Goal: Information Seeking & Learning: Learn about a topic

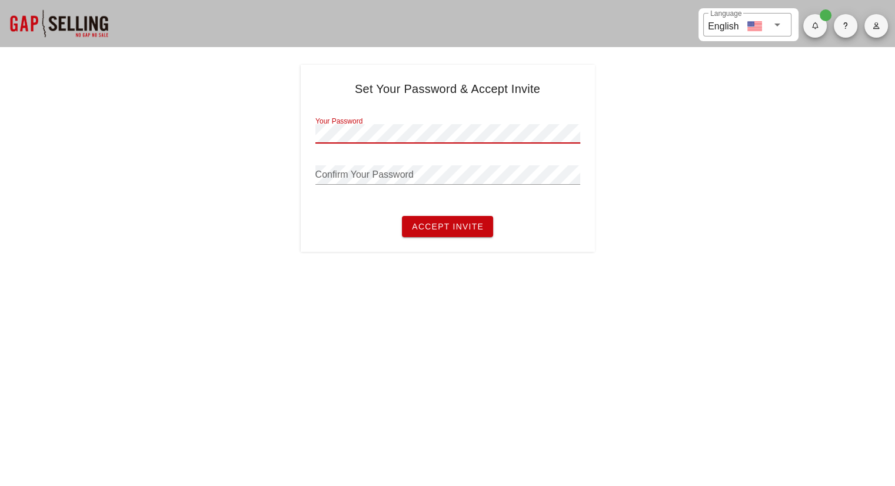
click at [682, 118] on div "Set Your Password & Accept Invite Your Password Confirm Your Password Accept In…" at bounding box center [447, 158] width 895 height 187
click at [467, 232] on button "Accept Invite" at bounding box center [447, 226] width 91 height 21
click at [455, 142] on div "Your Password" at bounding box center [447, 133] width 265 height 19
click at [880, 32] on button "button" at bounding box center [877, 26] width 24 height 24
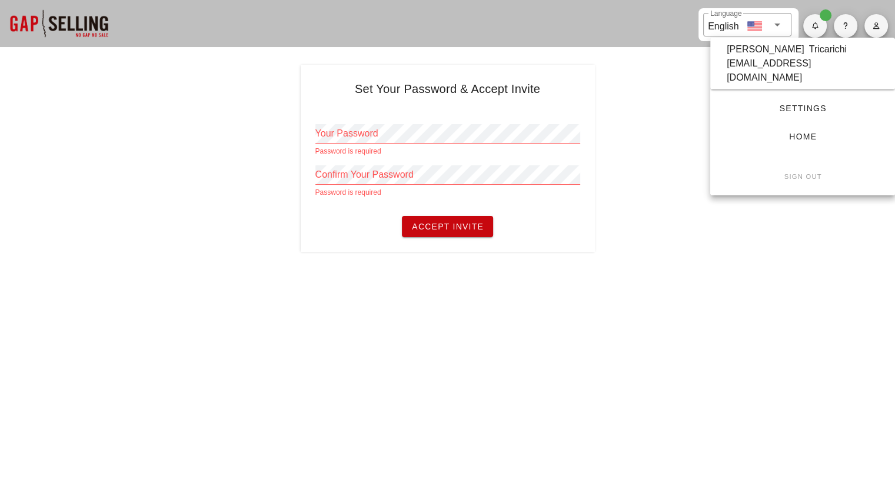
click at [825, 65] on div "ktricarichi@londonautomation.com" at bounding box center [803, 71] width 152 height 28
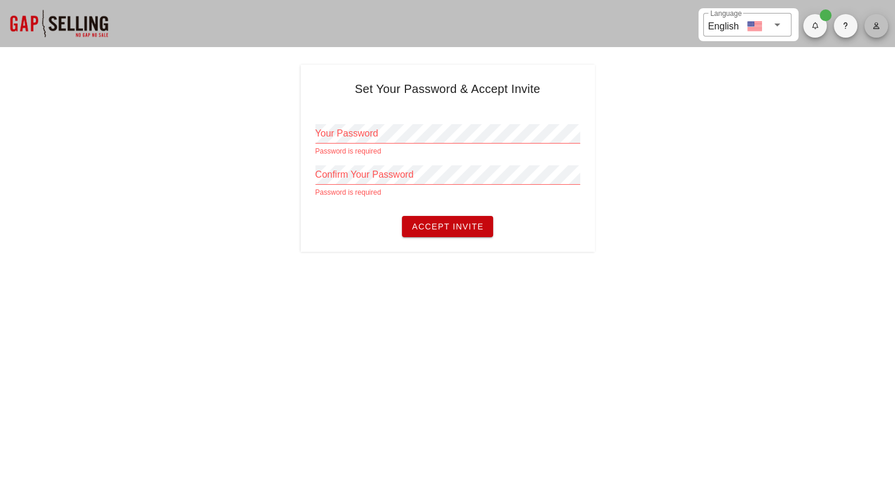
click at [873, 25] on icon "button" at bounding box center [876, 25] width 8 height 7
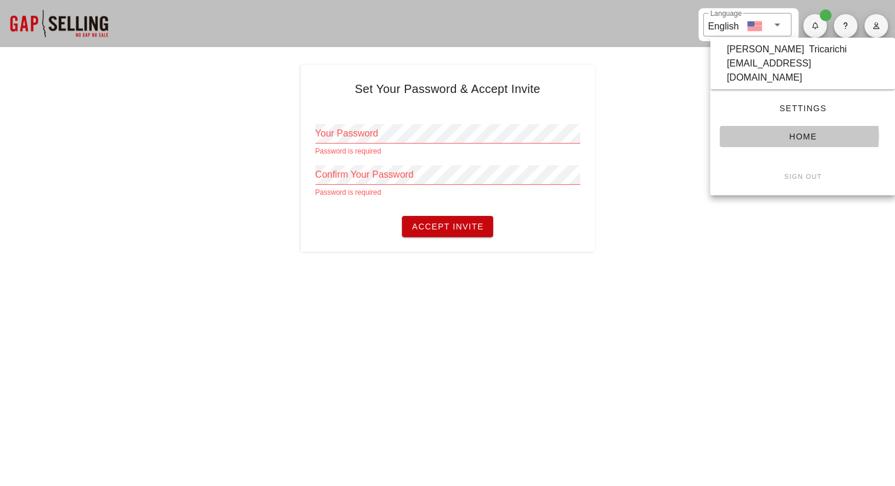
click at [828, 132] on span "Home" at bounding box center [802, 136] width 147 height 9
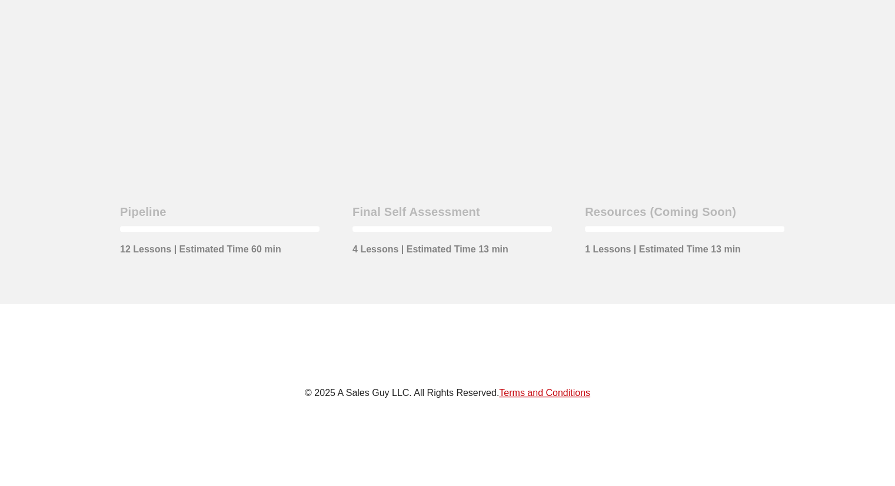
scroll to position [376, 0]
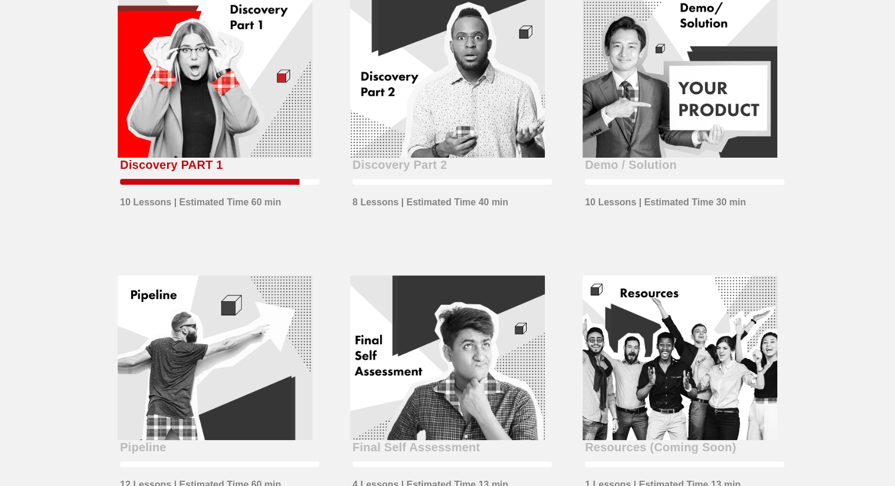
click at [198, 45] on div at bounding box center [215, 76] width 195 height 165
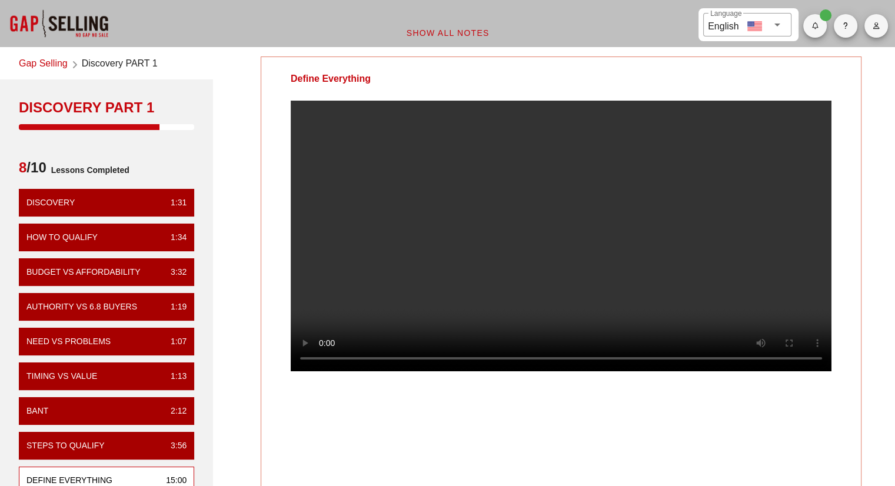
click at [574, 298] on video at bounding box center [561, 236] width 541 height 271
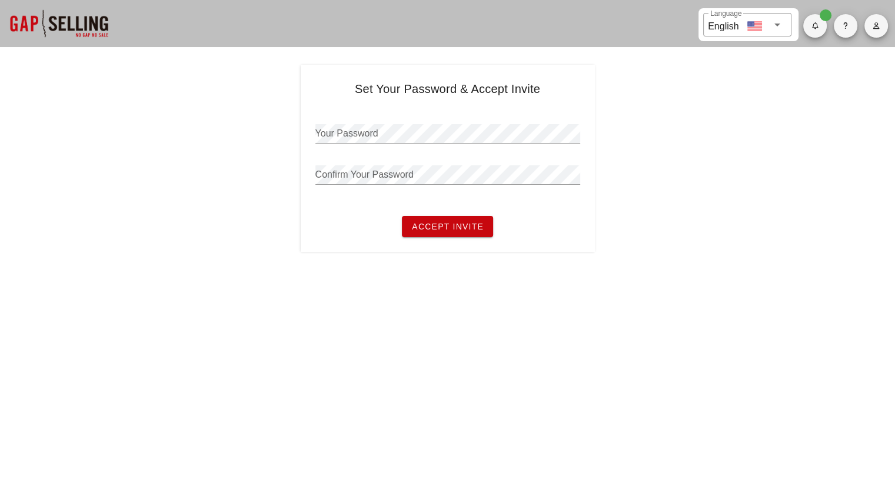
click at [876, 27] on icon "button" at bounding box center [876, 25] width 8 height 7
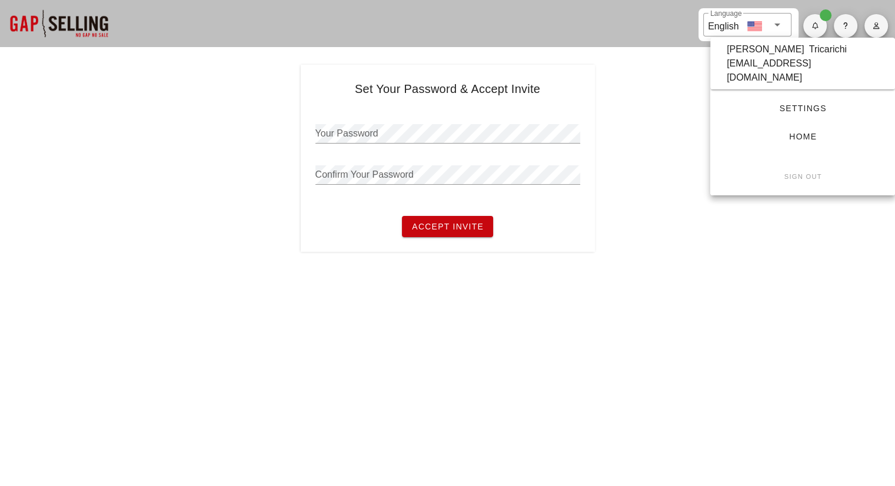
click at [805, 132] on link "Home" at bounding box center [803, 136] width 166 height 21
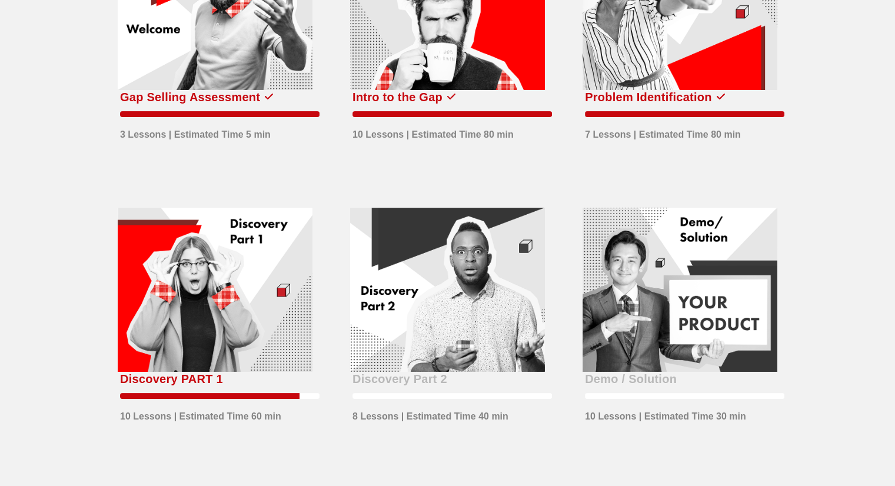
scroll to position [177, 0]
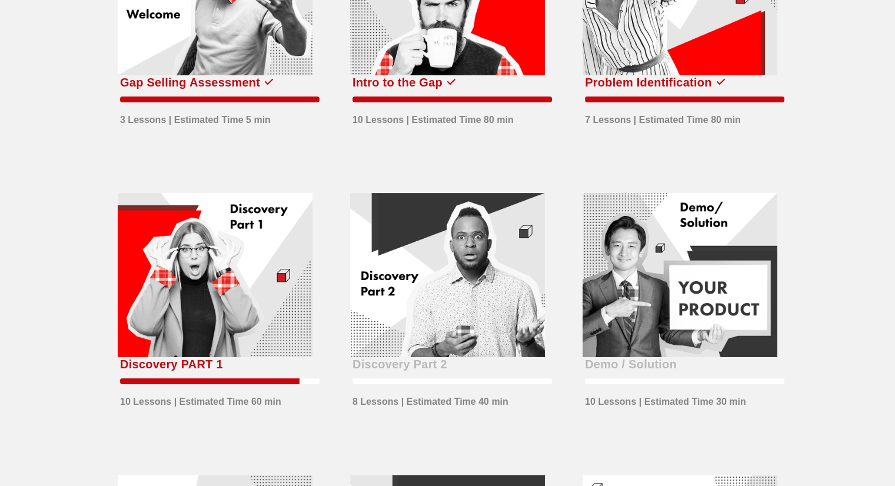
click at [266, 296] on div at bounding box center [215, 275] width 195 height 165
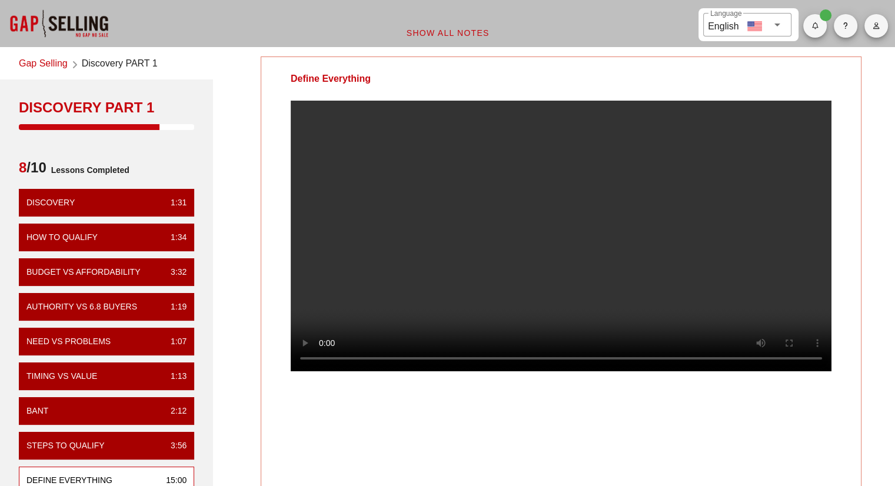
click at [532, 246] on video at bounding box center [561, 236] width 541 height 271
click at [589, 431] on div "Define Everything" at bounding box center [561, 275] width 601 height 437
click at [483, 238] on video at bounding box center [561, 236] width 541 height 271
click at [866, 377] on div "Define Everything Your Notes Save Note Show All Notes" at bounding box center [561, 362] width 682 height 626
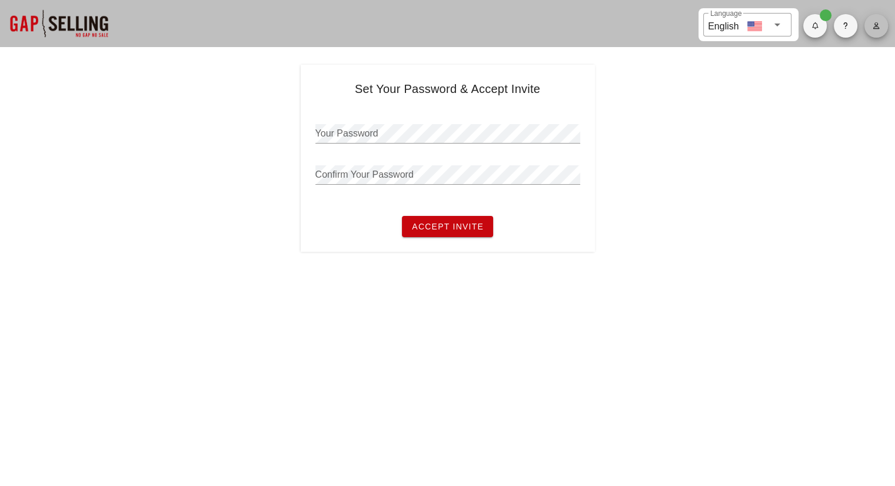
click at [873, 19] on button "button" at bounding box center [877, 26] width 24 height 24
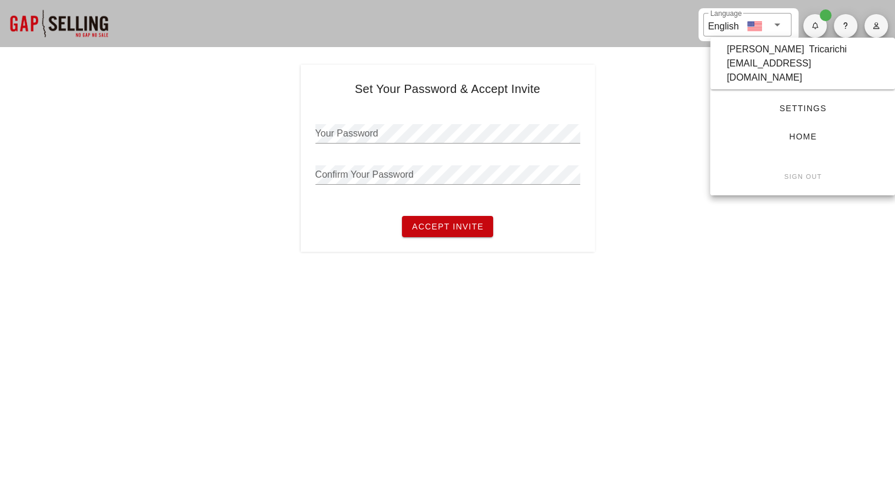
click at [811, 132] on span "Home" at bounding box center [802, 136] width 147 height 9
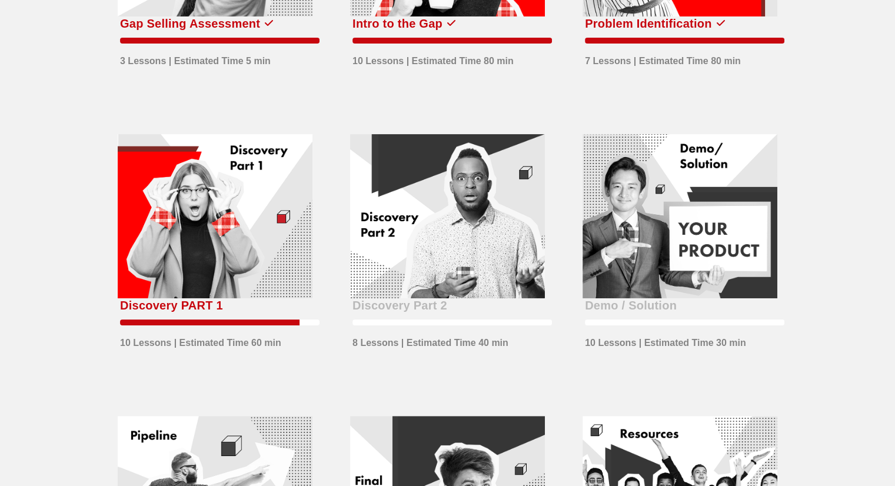
click at [198, 254] on div at bounding box center [215, 216] width 195 height 165
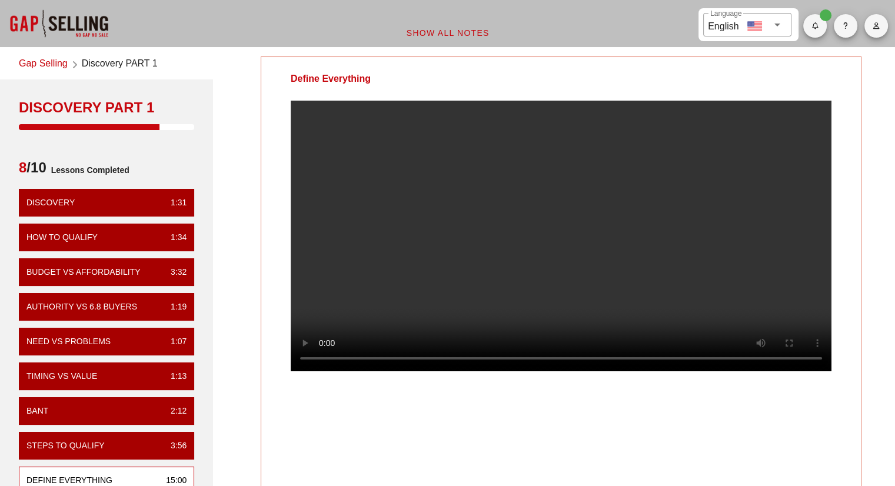
click at [574, 455] on div "Define Everything" at bounding box center [561, 275] width 601 height 437
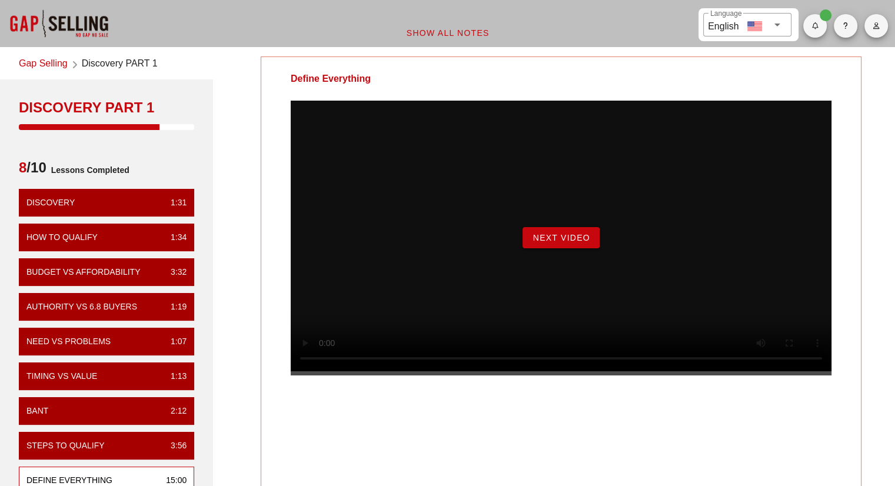
click at [562, 248] on button "Next Video" at bounding box center [561, 237] width 77 height 21
click at [579, 243] on span "Begin Exercise" at bounding box center [561, 237] width 81 height 9
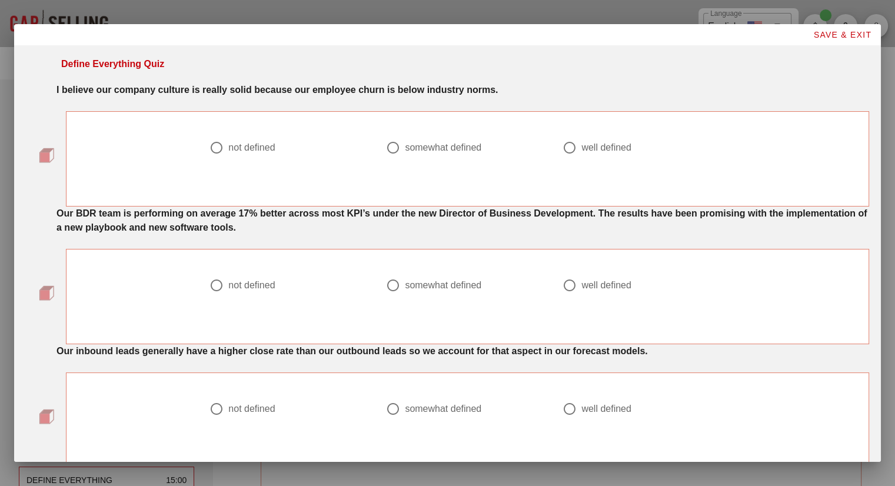
click at [443, 145] on div "somewhat defined" at bounding box center [443, 148] width 77 height 12
radio input "true"
click at [609, 294] on div at bounding box center [644, 300] width 162 height 14
click at [609, 285] on div "well defined" at bounding box center [607, 286] width 50 height 12
radio input "true"
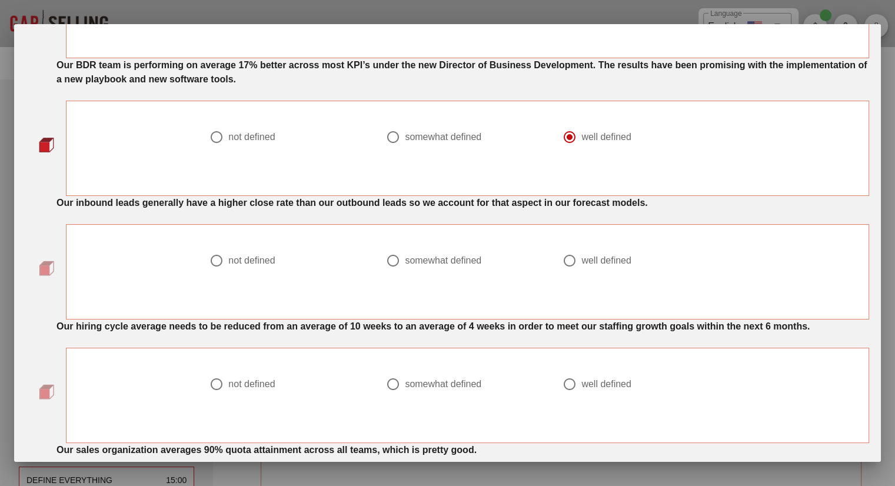
scroll to position [177, 0]
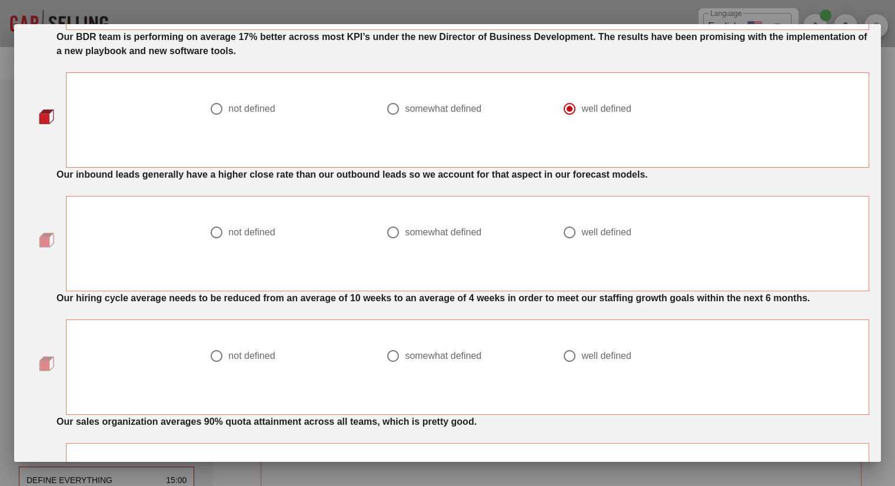
click at [208, 238] on div at bounding box center [217, 232] width 20 height 20
radio input "true"
click at [571, 360] on div at bounding box center [570, 356] width 20 height 20
radio input "true"
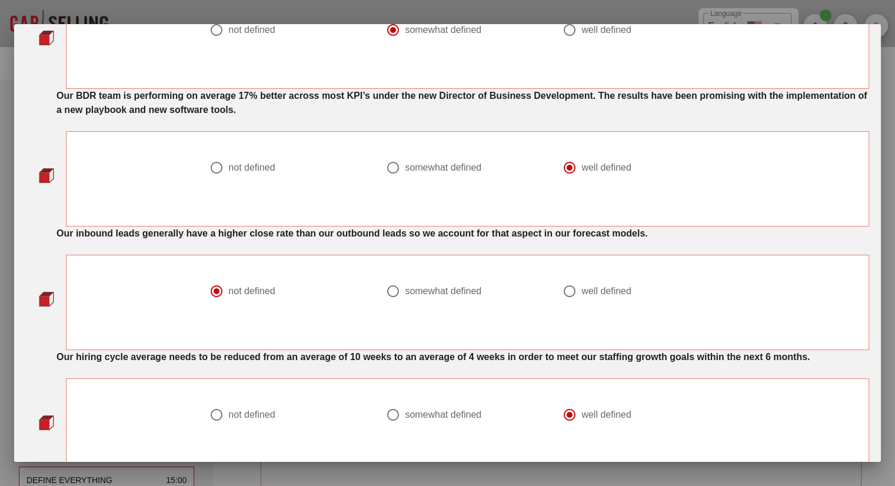
scroll to position [118, 0]
click at [419, 175] on div at bounding box center [467, 182] width 162 height 14
click at [420, 167] on div "somewhat defined" at bounding box center [443, 168] width 77 height 12
radio input "true"
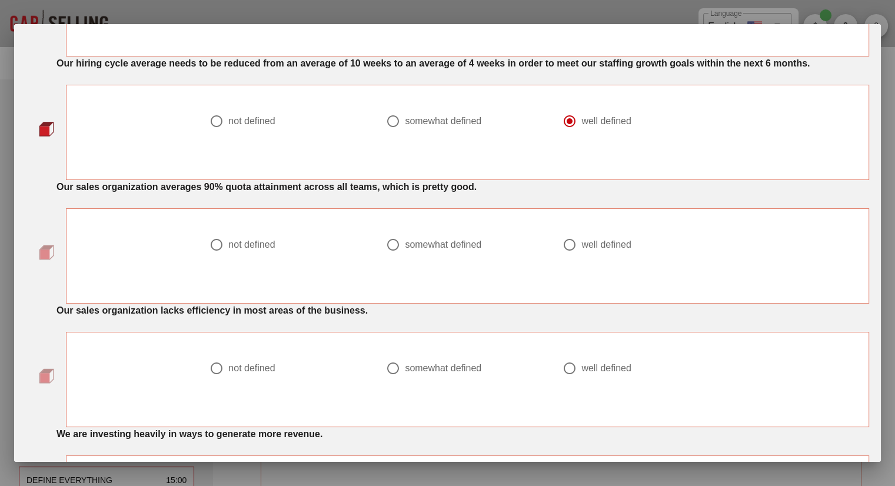
scroll to position [412, 0]
click at [437, 245] on div "somewhat defined" at bounding box center [443, 244] width 77 height 12
radio input "true"
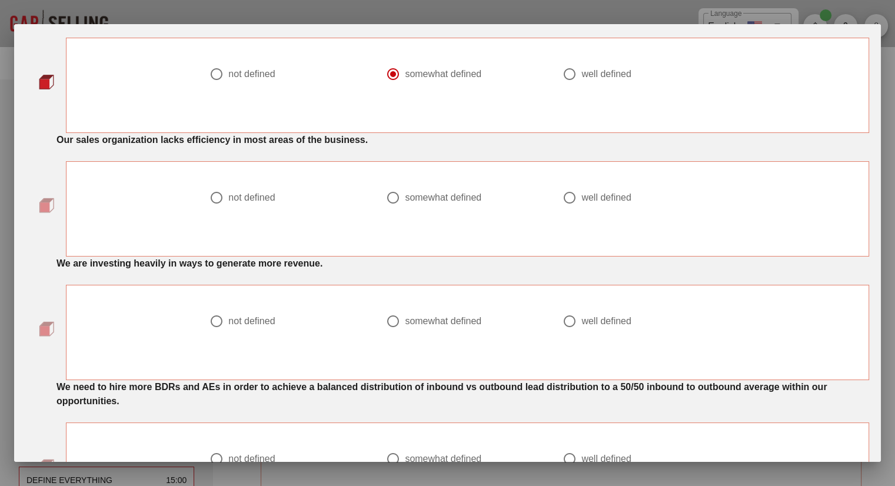
scroll to position [589, 0]
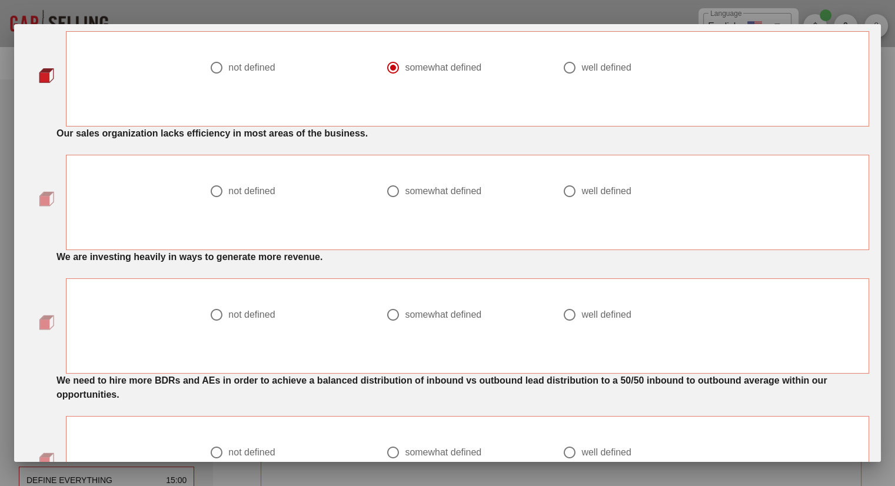
click at [261, 190] on div "not defined" at bounding box center [251, 191] width 46 height 12
radio input "true"
click at [272, 309] on label "not defined" at bounding box center [295, 315] width 134 height 12
radio input "true"
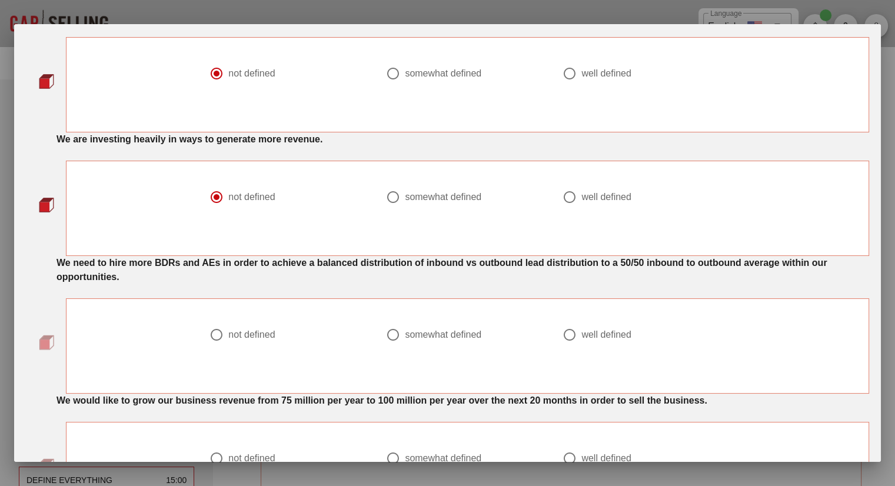
click at [411, 330] on div "somewhat defined" at bounding box center [443, 335] width 77 height 12
radio input "true"
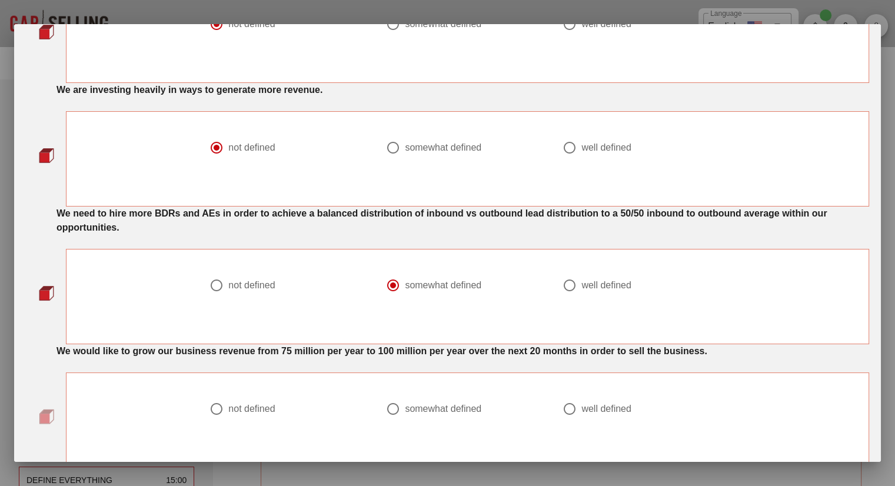
scroll to position [824, 0]
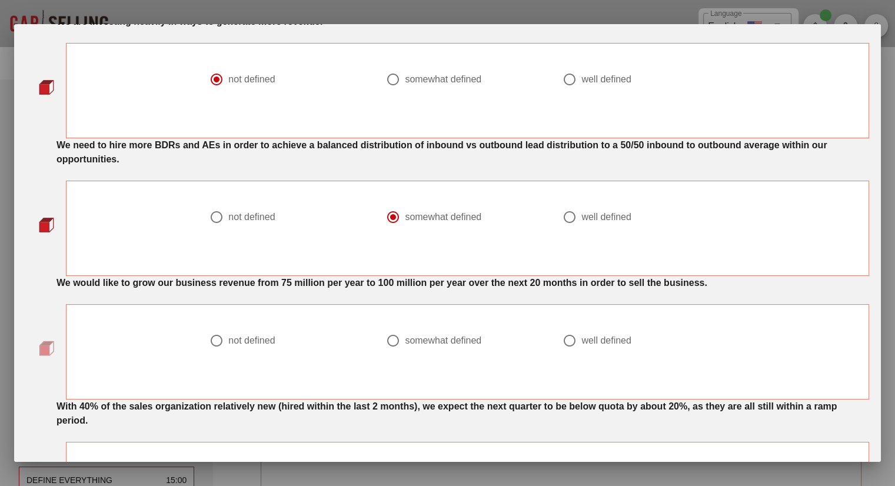
click at [560, 337] on div at bounding box center [570, 341] width 20 height 20
radio input "true"
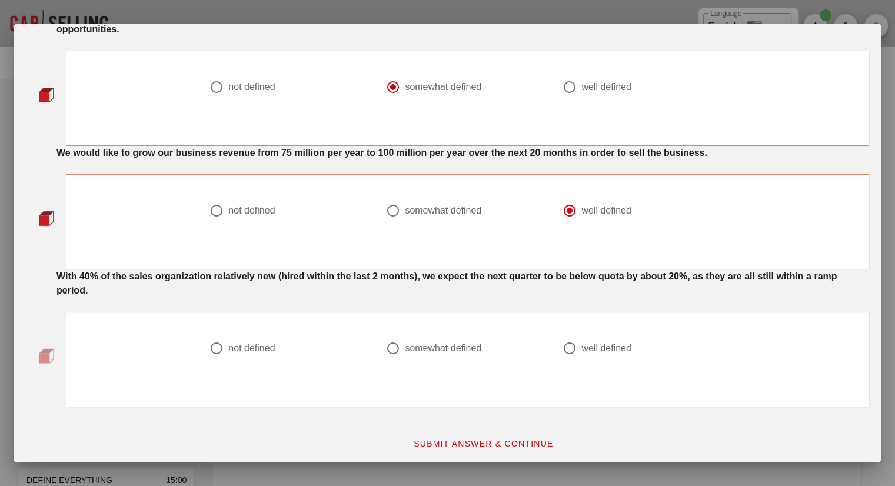
scroll to position [956, 0]
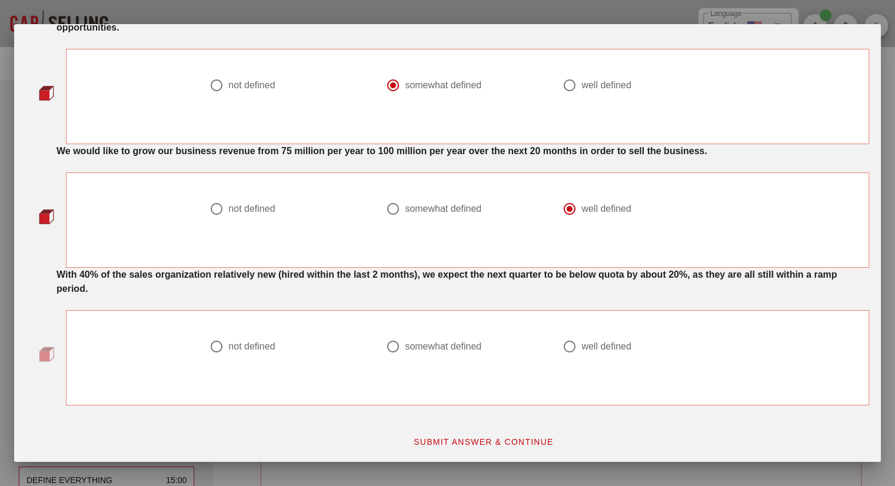
click at [565, 345] on div at bounding box center [570, 347] width 20 height 20
radio input "true"
click at [517, 437] on span "SUBMIT ANSWER & CONTINUE" at bounding box center [483, 441] width 141 height 9
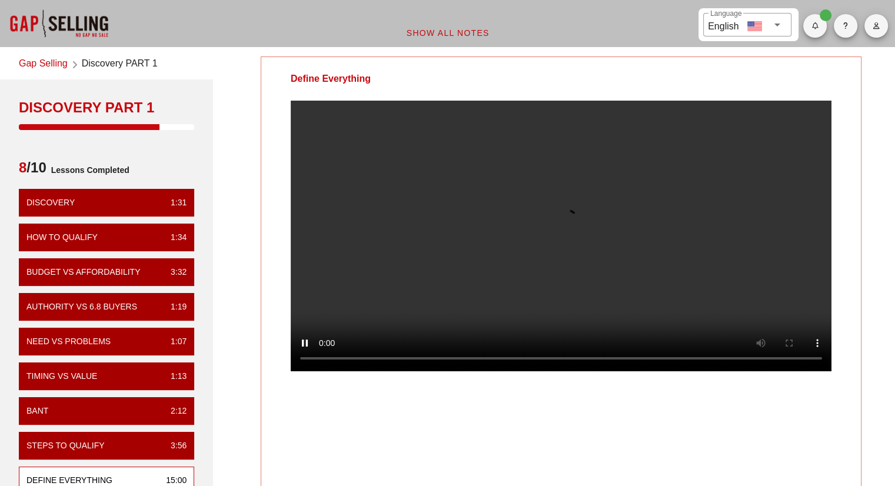
scroll to position [0, 0]
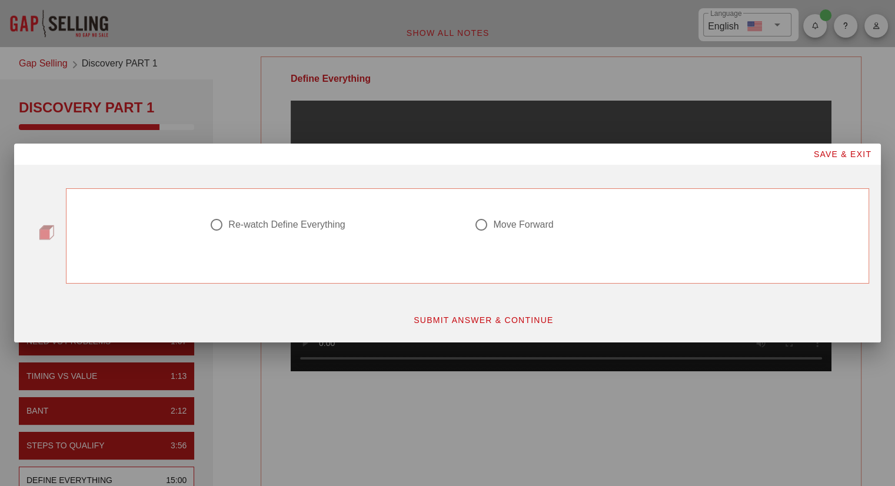
click at [504, 224] on div "Move Forward" at bounding box center [523, 225] width 60 height 12
radio input "true"
click at [489, 316] on span "SUBMIT ANSWER & CONTINUE" at bounding box center [483, 319] width 141 height 9
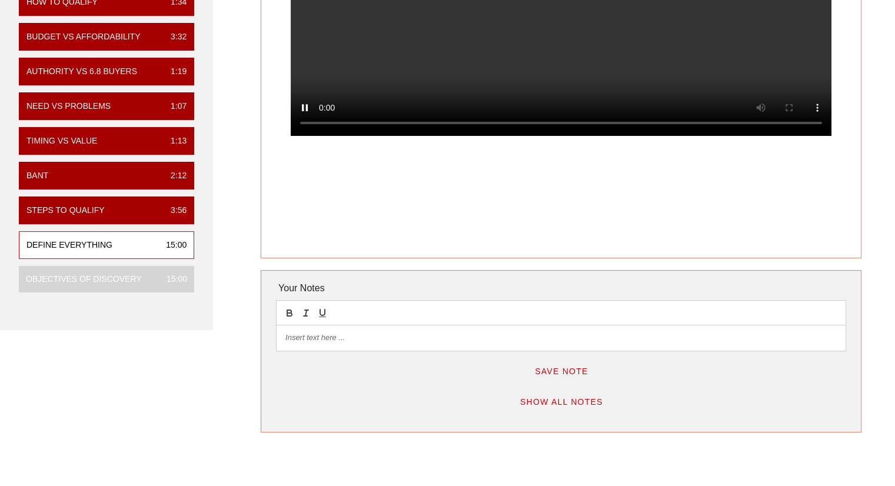
scroll to position [59, 0]
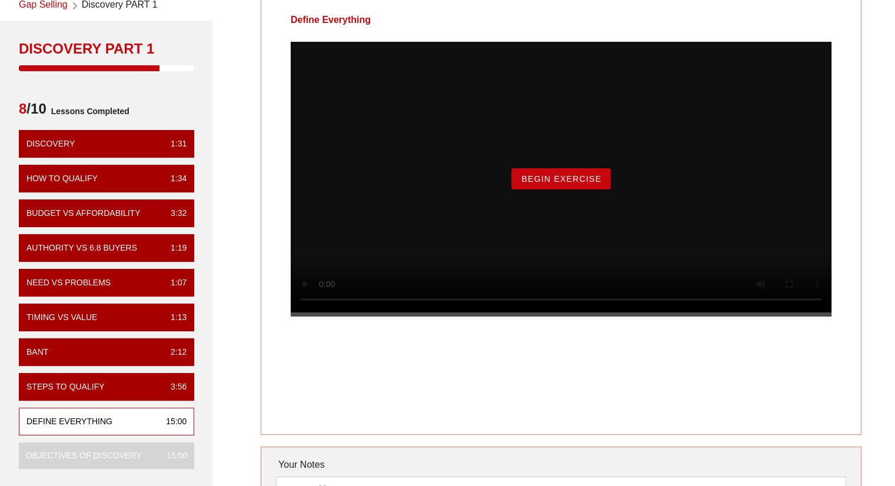
drag, startPoint x: 597, startPoint y: 193, endPoint x: 592, endPoint y: 194, distance: 5.9
click at [597, 184] on span "Begin Exercise" at bounding box center [561, 178] width 81 height 9
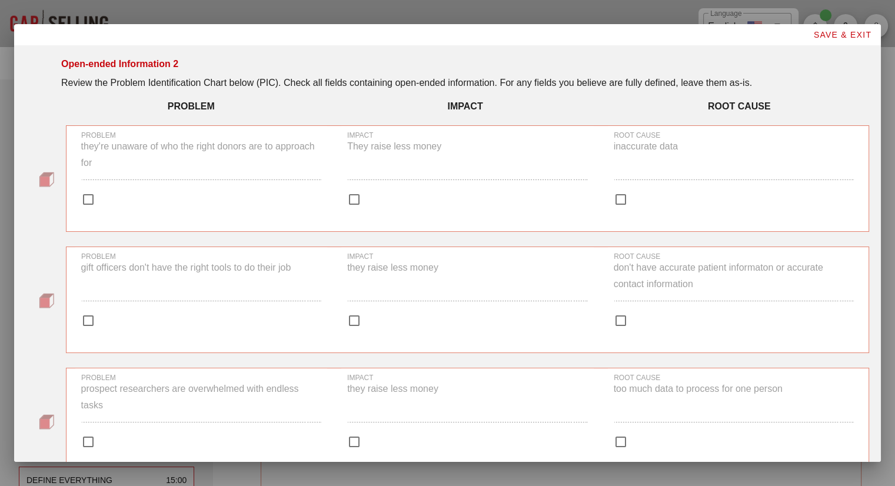
click at [93, 203] on div at bounding box center [88, 200] width 20 height 20
checkbox input "true"
click at [356, 200] on div at bounding box center [354, 200] width 20 height 20
checkbox input "true"
click at [626, 198] on div at bounding box center [734, 199] width 240 height 14
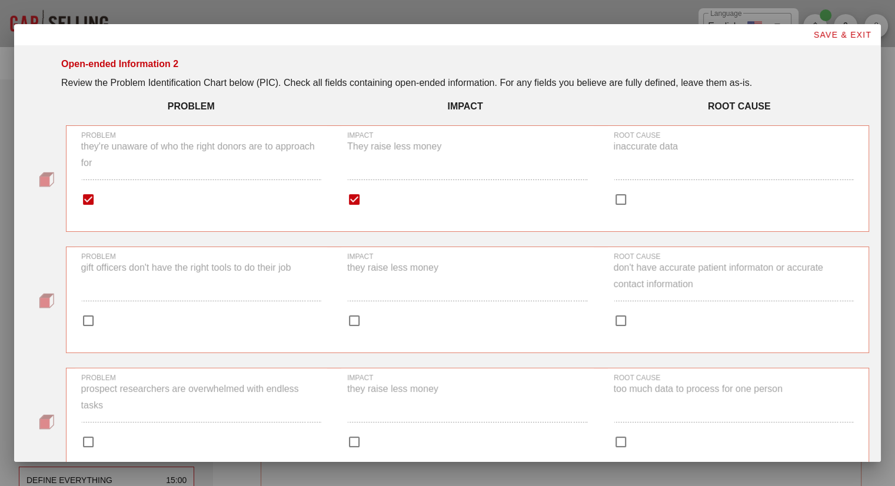
checkbox input "true"
click at [94, 311] on div "PROBLEM gift officers don't have the right tools to do their job" at bounding box center [201, 283] width 240 height 61
click at [94, 314] on input "PROBLEM gift officers don't have the right tools to do their job" at bounding box center [88, 321] width 14 height 14
checkbox input "false"
click at [350, 320] on div at bounding box center [354, 321] width 20 height 20
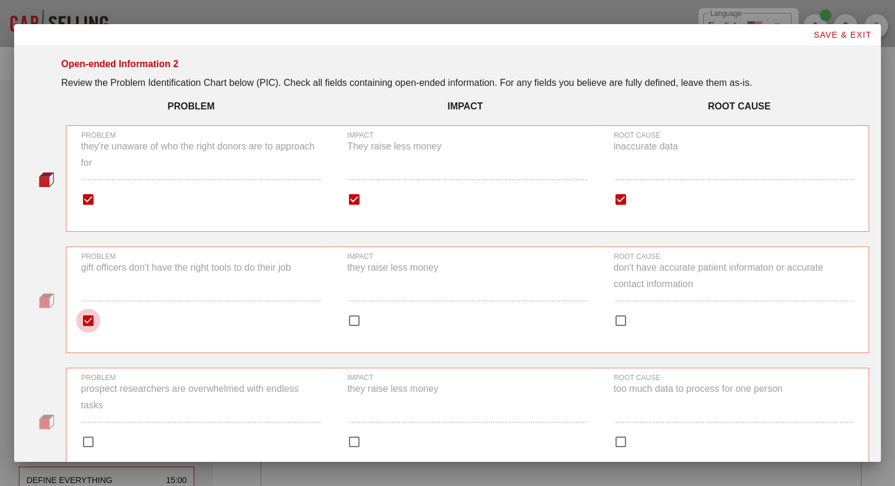
checkbox input "true"
drag, startPoint x: 615, startPoint y: 317, endPoint x: 599, endPoint y: 320, distance: 16.1
click at [615, 317] on div at bounding box center [621, 321] width 20 height 20
checkbox input "true"
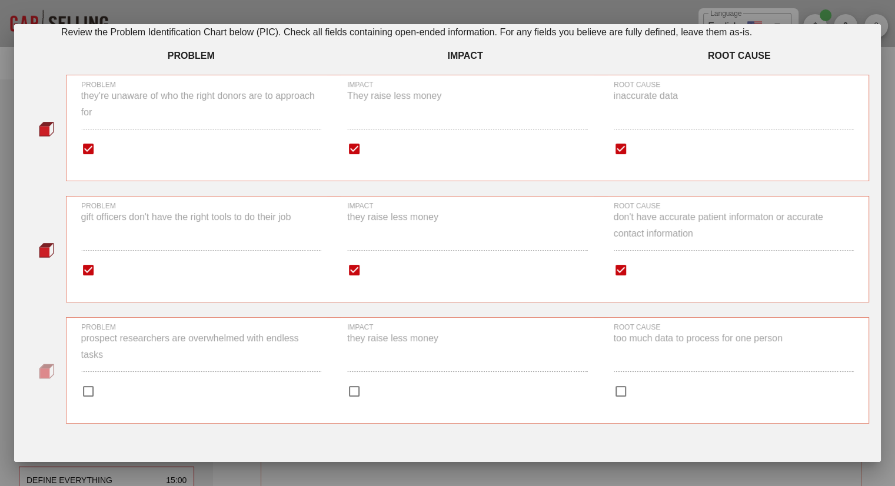
scroll to position [85, 0]
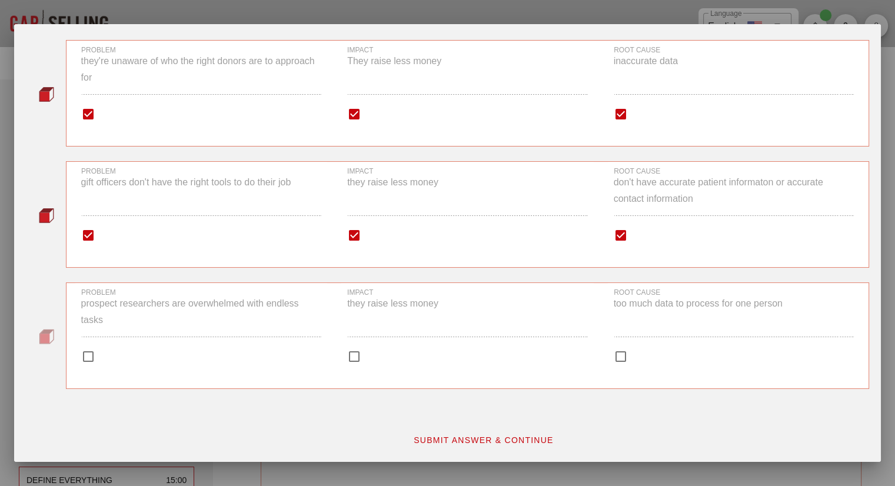
click at [82, 346] on div "PROBLEM prospect researchers are overwhelmed with endless tasks" at bounding box center [201, 318] width 240 height 61
click at [82, 350] on input "PROBLEM prospect researchers are overwhelmed with endless tasks" at bounding box center [88, 357] width 14 height 14
checkbox input "false"
click at [350, 358] on div at bounding box center [354, 357] width 20 height 20
checkbox input "true"
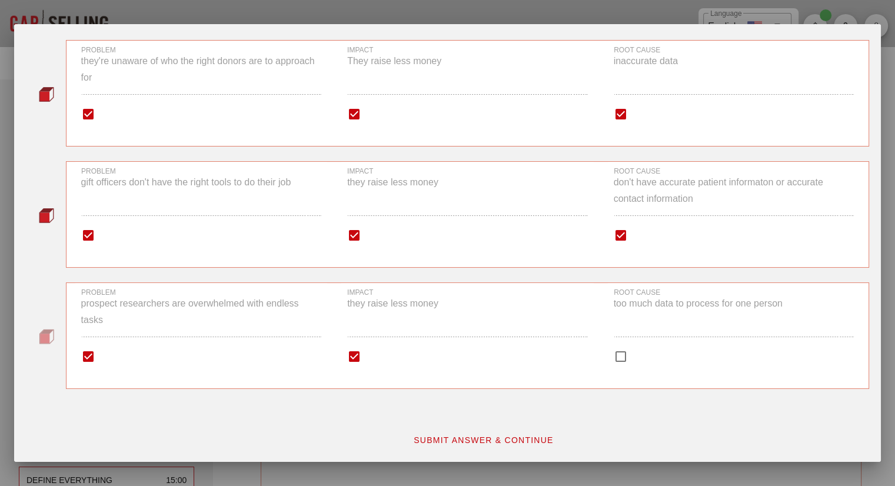
click at [611, 354] on div at bounding box center [621, 357] width 20 height 20
checkbox input "true"
click at [483, 433] on button "SUBMIT ANSWER & CONTINUE" at bounding box center [484, 440] width 160 height 21
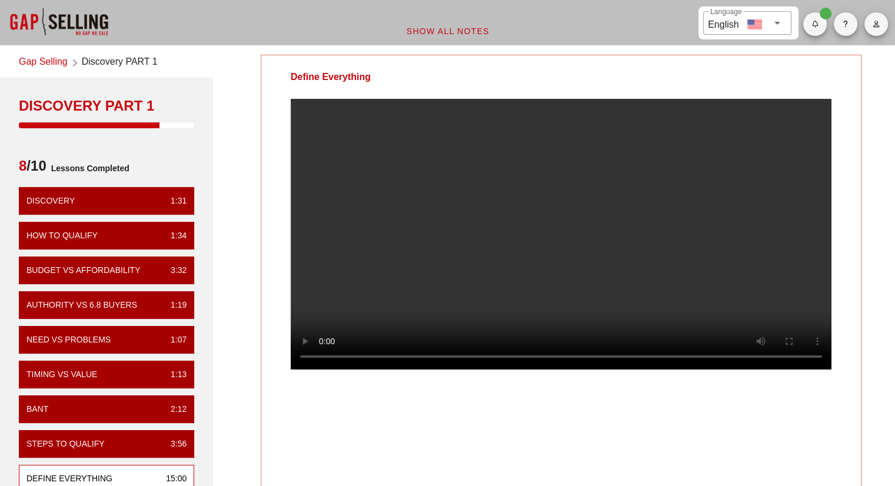
scroll to position [0, 0]
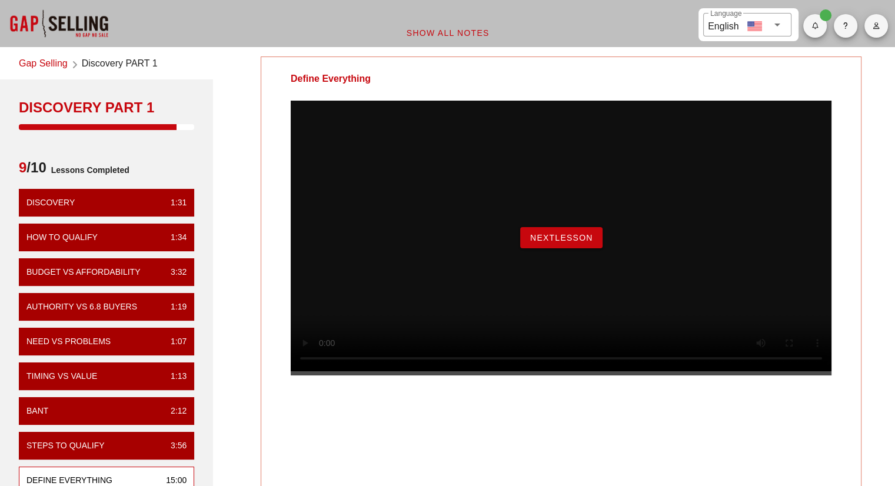
click at [524, 248] on button "NextLesson" at bounding box center [561, 237] width 82 height 21
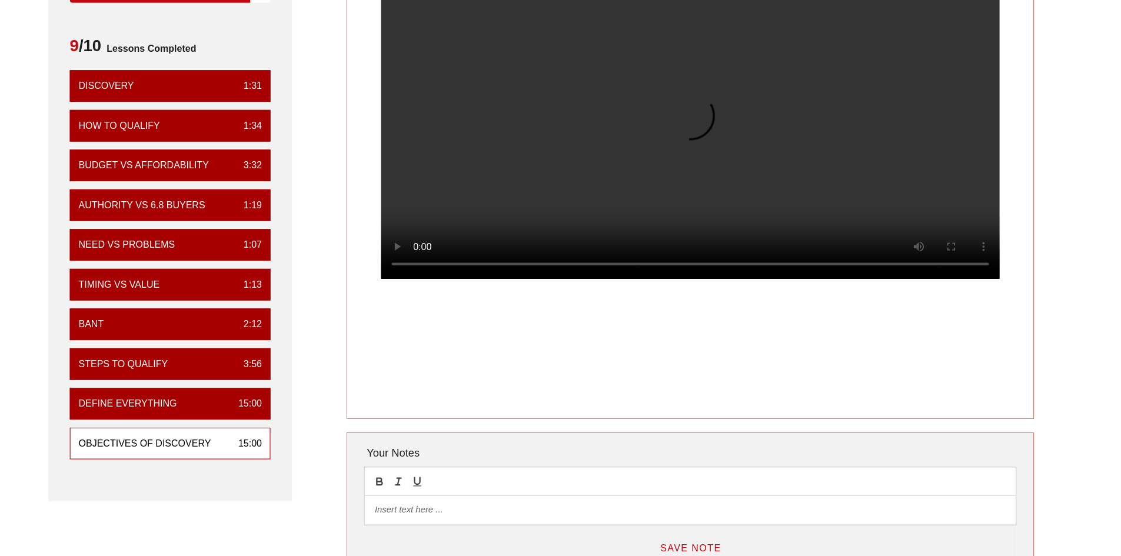
scroll to position [59, 0]
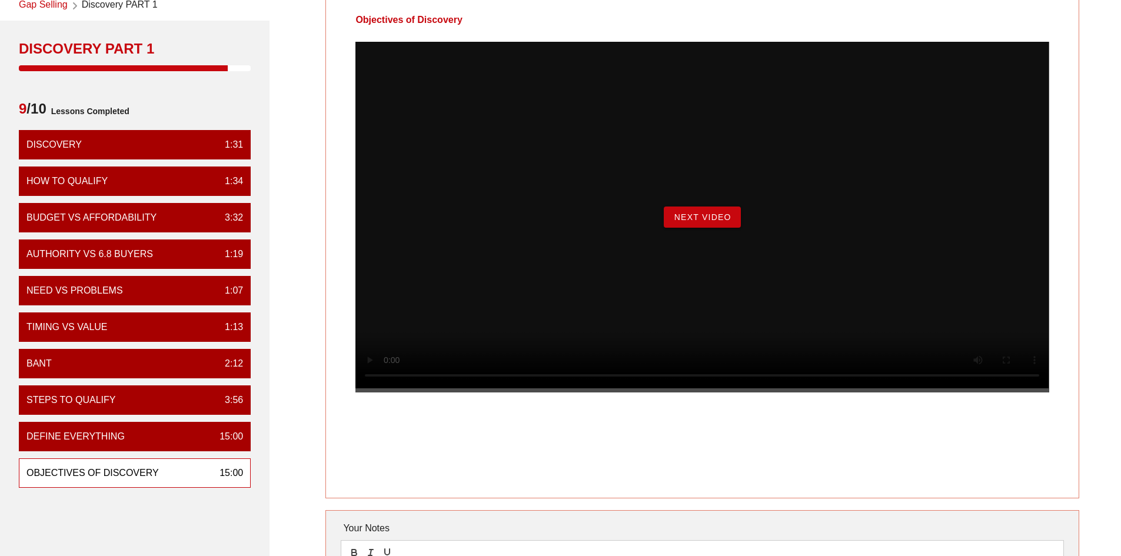
click at [702, 228] on button "Next Video" at bounding box center [702, 217] width 77 height 21
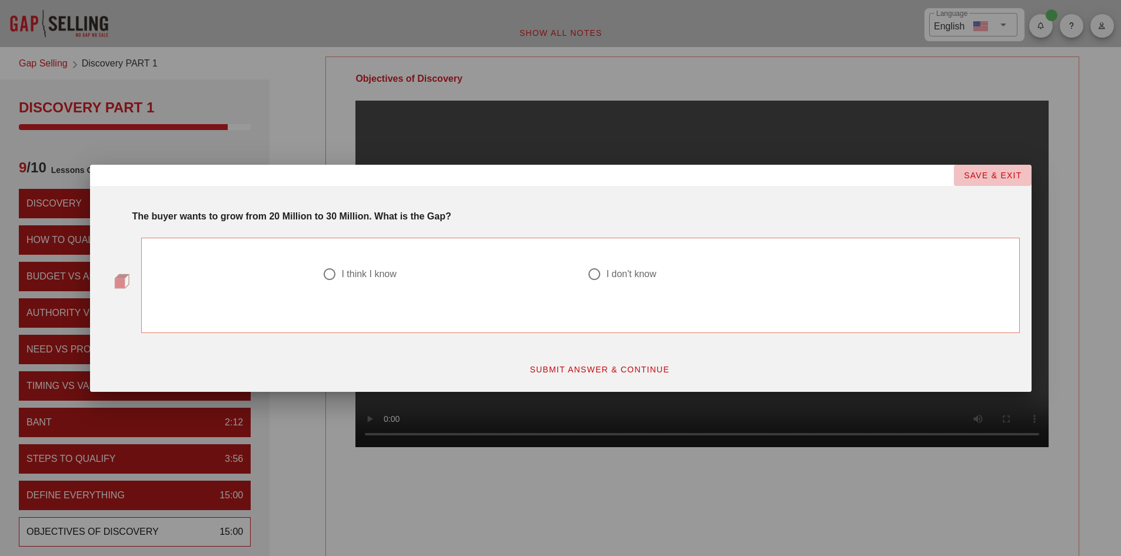
click at [895, 172] on span "SAVE & EXIT" at bounding box center [993, 175] width 59 height 9
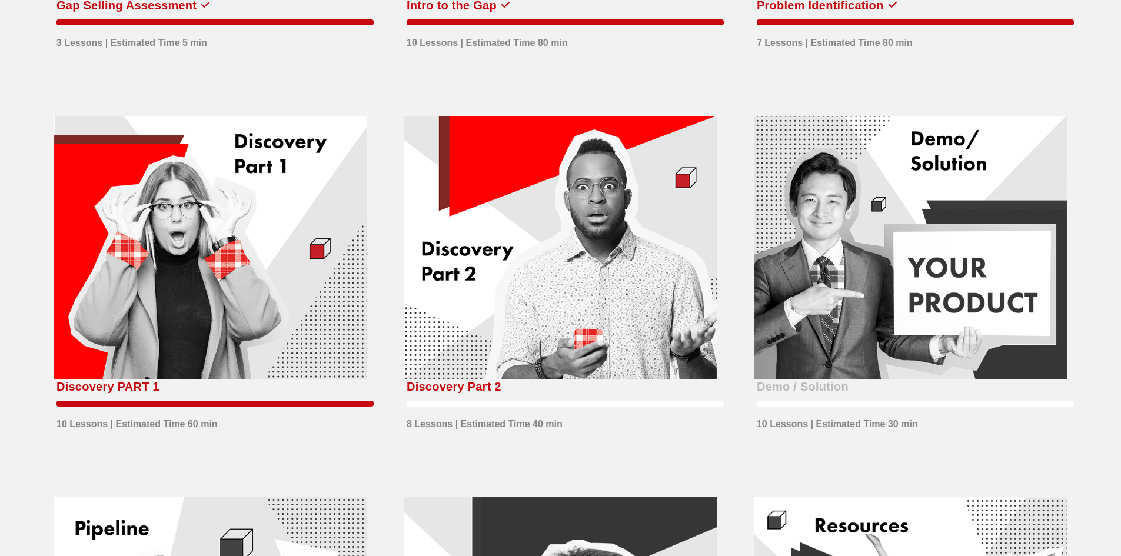
click at [446, 294] on div at bounding box center [560, 248] width 313 height 264
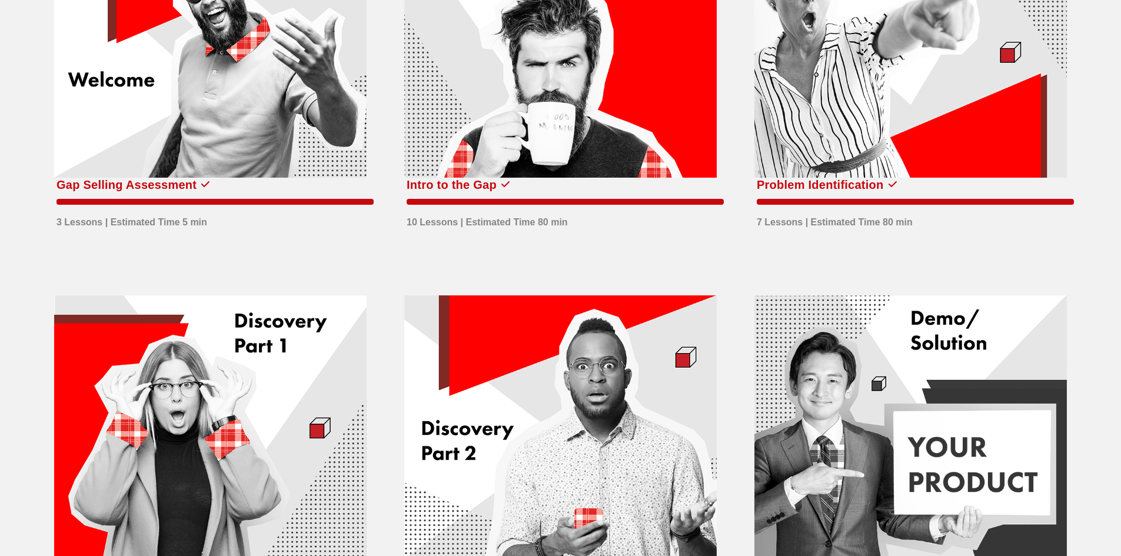
scroll to position [294, 0]
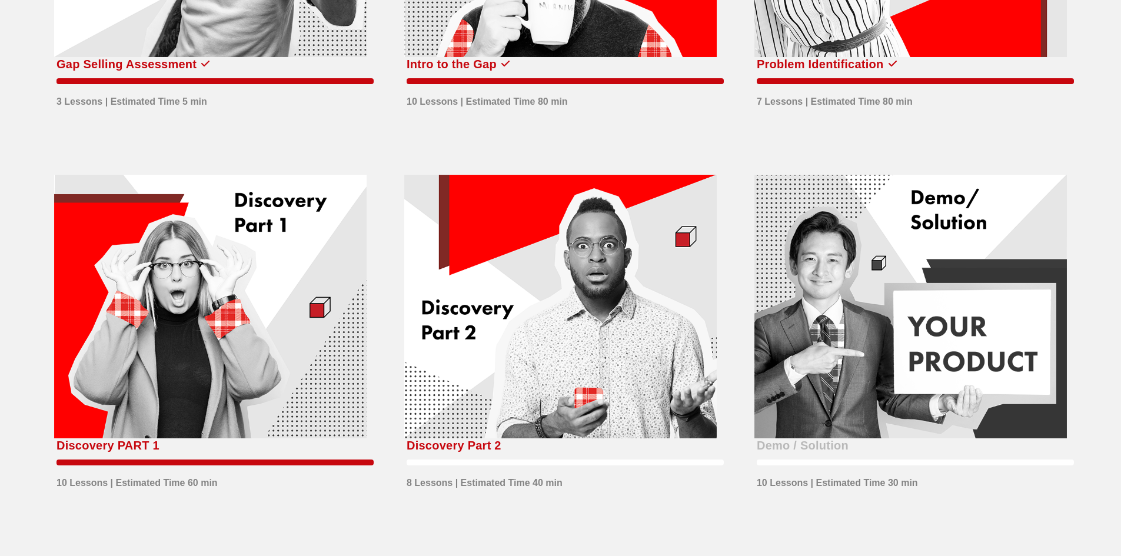
click at [351, 413] on div at bounding box center [210, 307] width 313 height 264
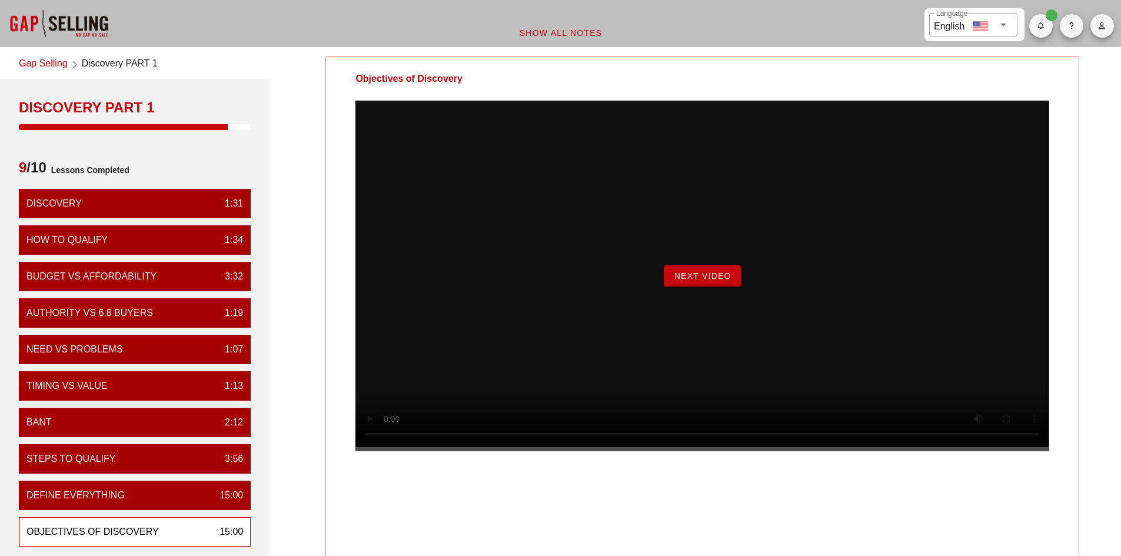
click at [697, 281] on span "Next Video" at bounding box center [702, 275] width 58 height 9
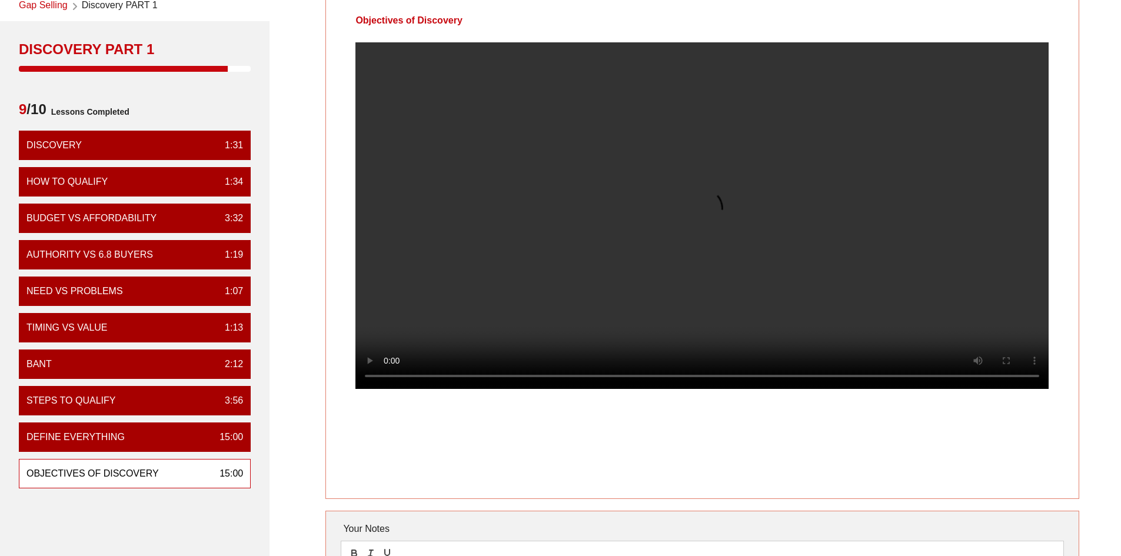
scroll to position [59, 0]
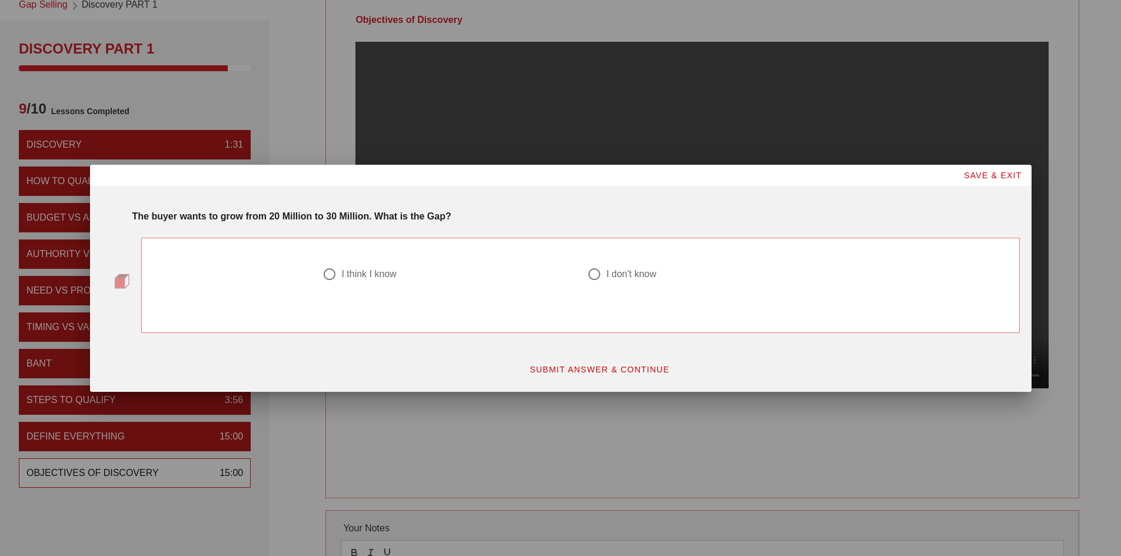
click at [333, 267] on div at bounding box center [330, 274] width 20 height 20
radio input "true"
click at [544, 365] on span "SUBMIT ANSWER & CONTINUE" at bounding box center [599, 369] width 141 height 9
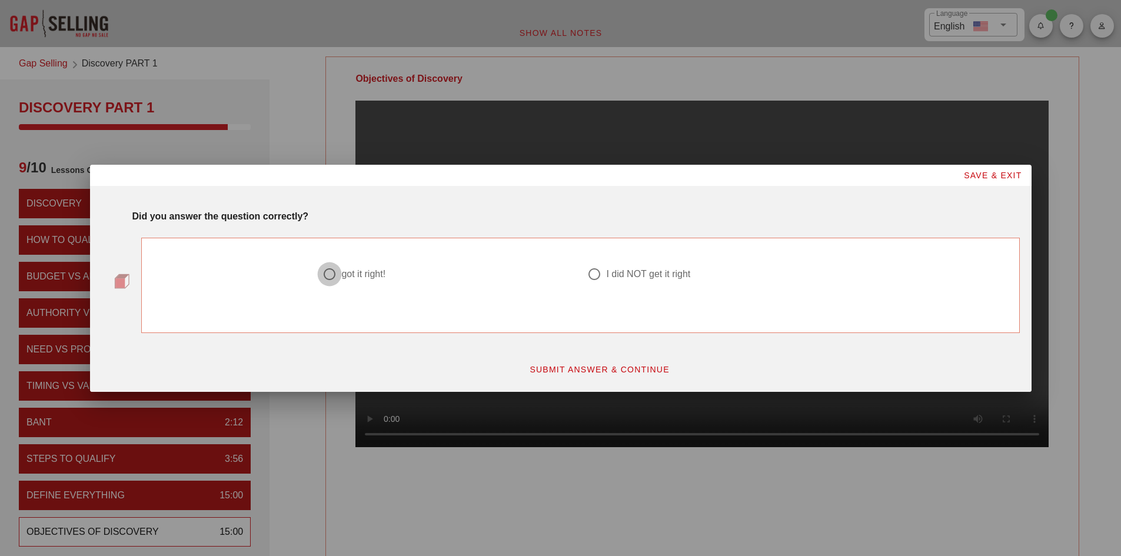
click at [338, 269] on div at bounding box center [330, 274] width 20 height 20
radio input "true"
drag, startPoint x: 607, startPoint y: 368, endPoint x: 592, endPoint y: 367, distance: 15.3
click at [606, 368] on span "SUBMIT ANSWER & CONTINUE" at bounding box center [599, 369] width 141 height 9
click at [373, 283] on div at bounding box center [448, 288] width 251 height 14
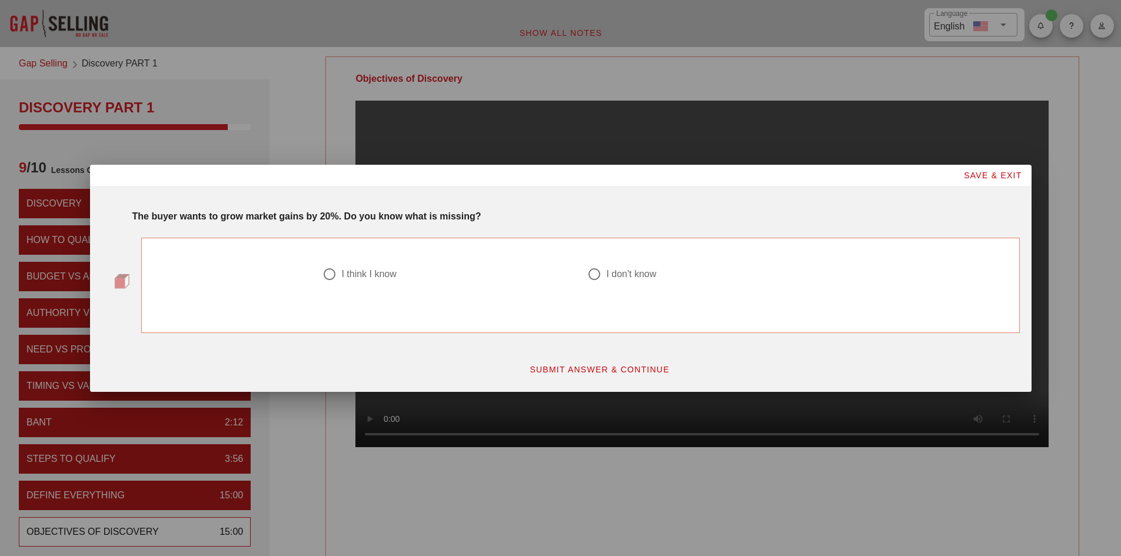
click at [373, 278] on div "I think I know" at bounding box center [368, 274] width 55 height 12
radio input "true"
click at [579, 369] on span "SUBMIT ANSWER & CONTINUE" at bounding box center [599, 369] width 141 height 9
click at [370, 275] on div "I got it right!" at bounding box center [365, 274] width 49 height 12
radio input "true"
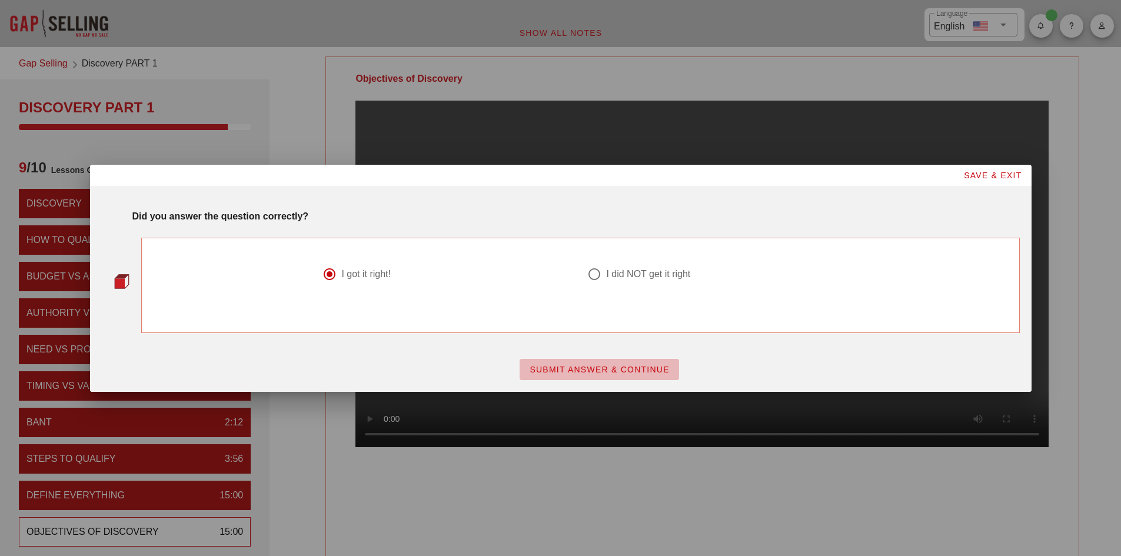
click at [629, 367] on span "SUBMIT ANSWER & CONTINUE" at bounding box center [599, 369] width 141 height 9
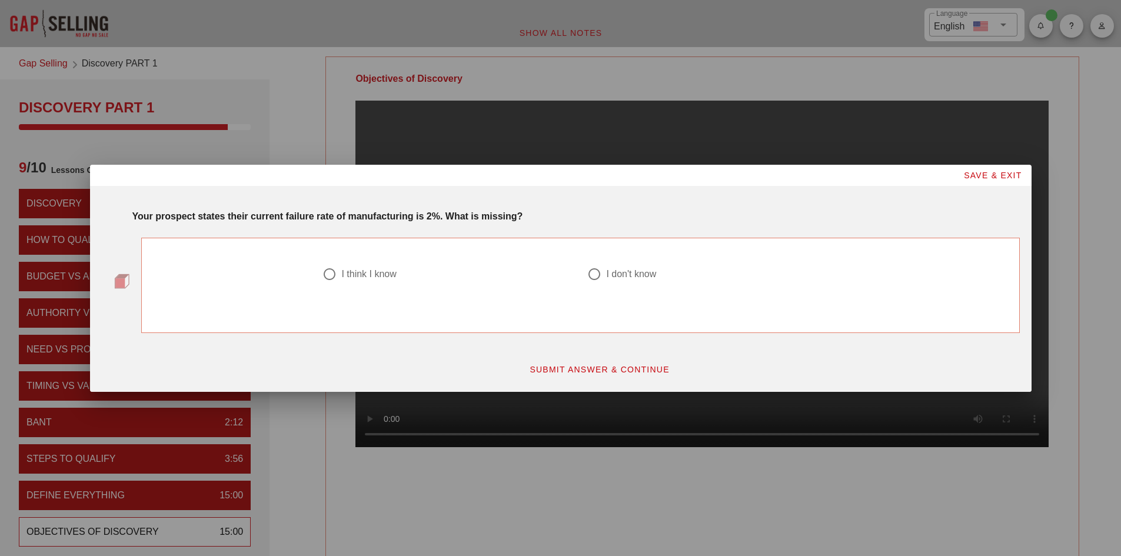
drag, startPoint x: 376, startPoint y: 274, endPoint x: 395, endPoint y: 292, distance: 26.3
click at [376, 274] on div "I think I know" at bounding box center [368, 274] width 55 height 12
radio input "true"
click at [596, 370] on span "SUBMIT ANSWER & CONTINUE" at bounding box center [599, 369] width 141 height 9
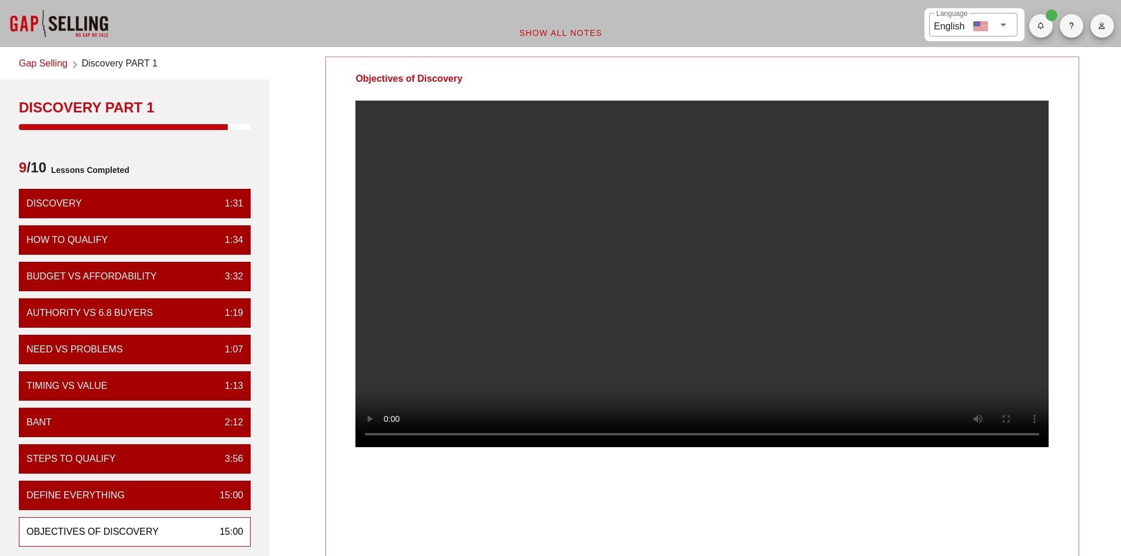
click at [707, 258] on video at bounding box center [702, 274] width 693 height 347
click at [679, 317] on video at bounding box center [702, 274] width 693 height 347
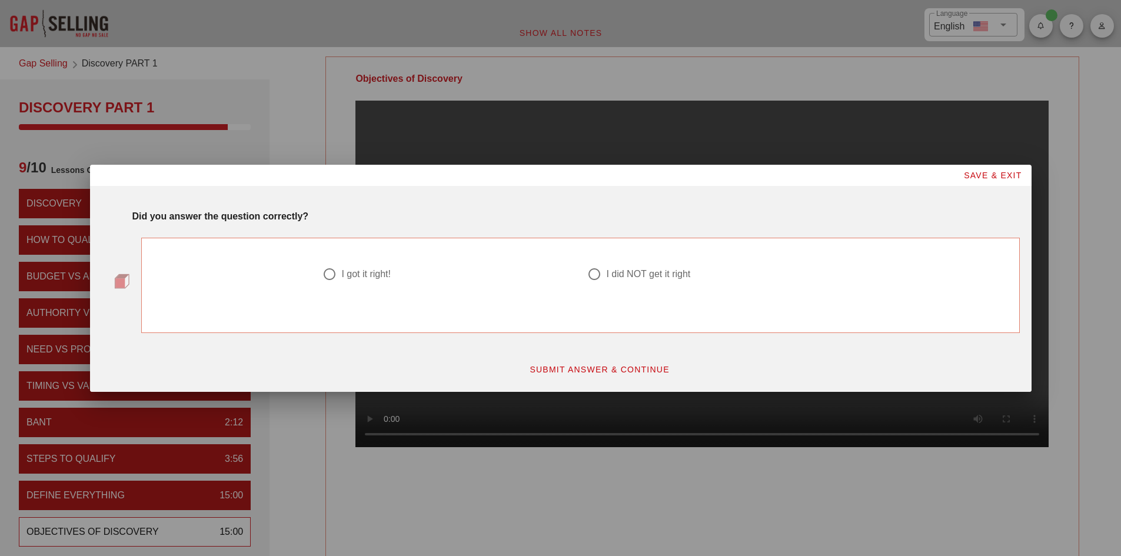
click at [368, 287] on div at bounding box center [448, 288] width 251 height 14
click at [368, 274] on div "I got it right!" at bounding box center [365, 274] width 49 height 12
radio input "true"
click at [565, 370] on span "SUBMIT ANSWER & CONTINUE" at bounding box center [599, 369] width 141 height 9
click at [395, 471] on div at bounding box center [560, 278] width 1121 height 556
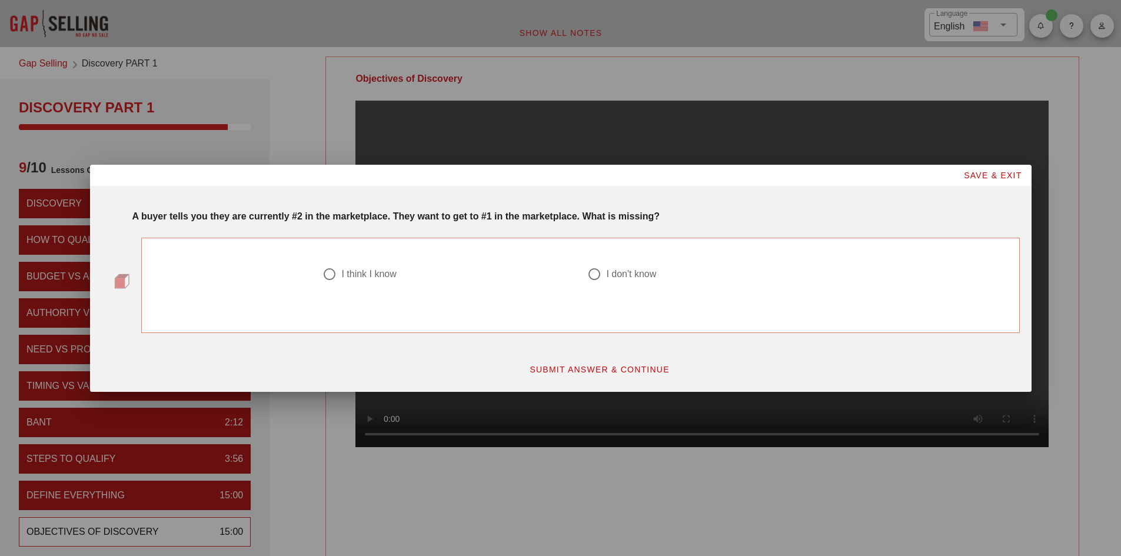
click at [366, 270] on div "I think I know" at bounding box center [368, 274] width 55 height 12
radio input "true"
click at [553, 368] on span "SUBMIT ANSWER & CONTINUE" at bounding box center [599, 369] width 141 height 9
drag, startPoint x: 338, startPoint y: 277, endPoint x: 331, endPoint y: 278, distance: 7.1
click at [338, 277] on div at bounding box center [330, 274] width 20 height 20
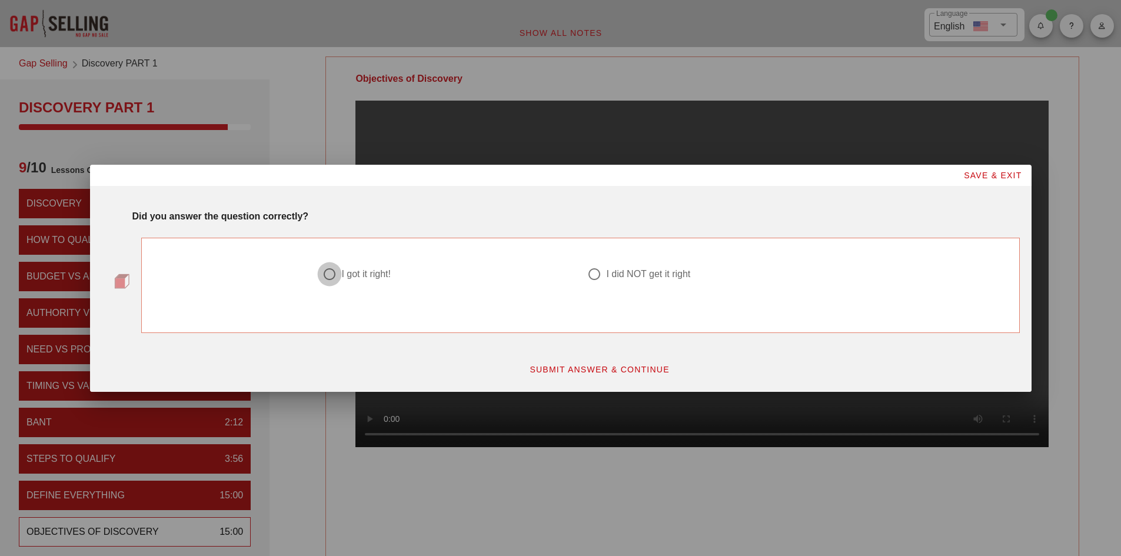
radio input "true"
click at [550, 372] on span "SUBMIT ANSWER & CONTINUE" at bounding box center [599, 369] width 141 height 9
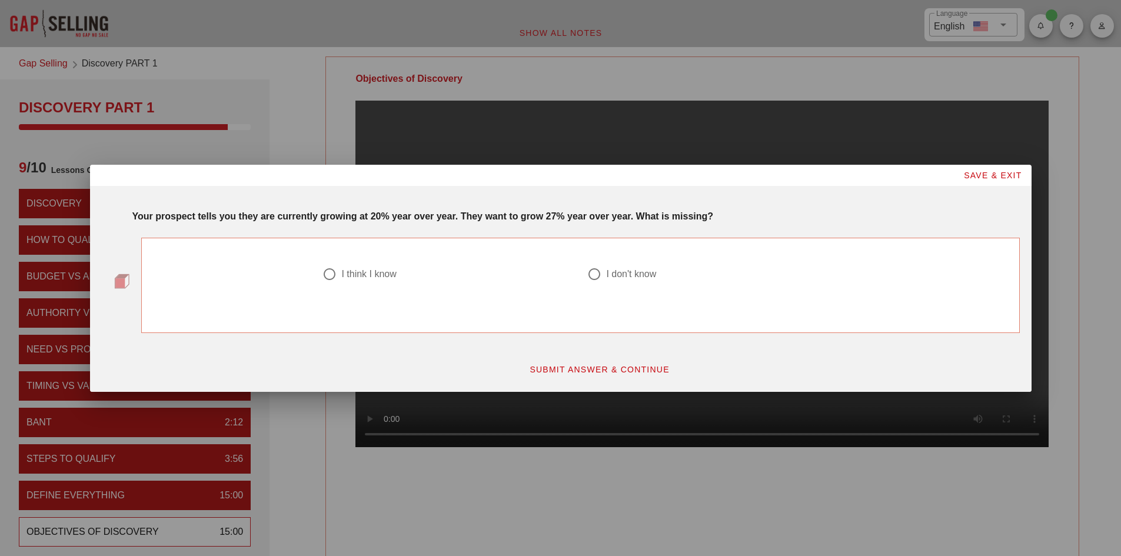
click at [338, 278] on div at bounding box center [330, 274] width 20 height 20
radio input "true"
click at [612, 365] on span "SUBMIT ANSWER & CONTINUE" at bounding box center [599, 369] width 141 height 9
drag, startPoint x: 357, startPoint y: 275, endPoint x: 388, endPoint y: 289, distance: 34.2
click at [357, 275] on div "I got it right!" at bounding box center [365, 274] width 49 height 12
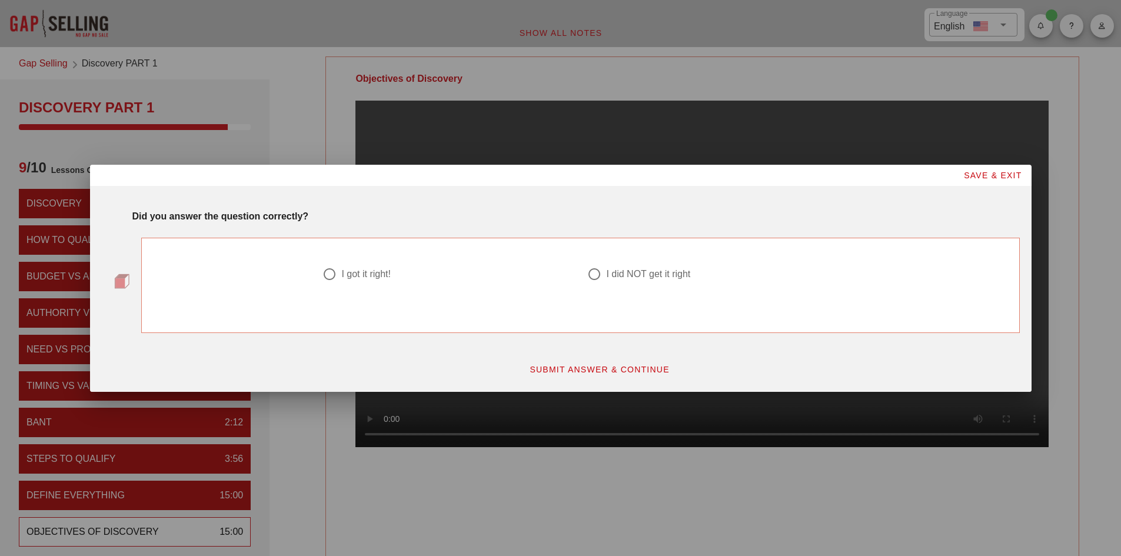
radio input "true"
click at [613, 373] on span "SUBMIT ANSWER & CONTINUE" at bounding box center [599, 369] width 141 height 9
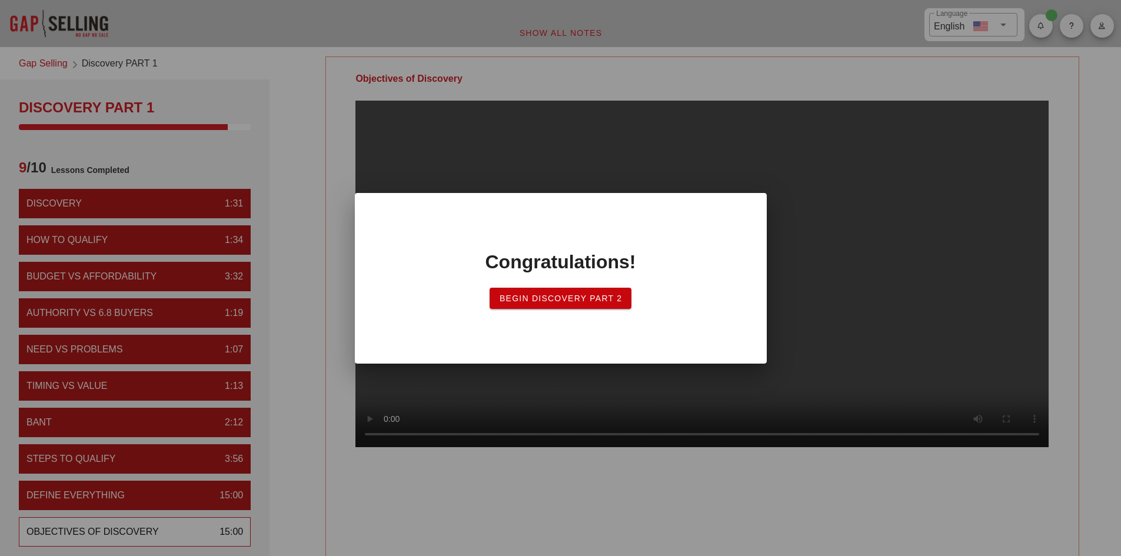
click at [511, 298] on span "Begin Discovery Part 2" at bounding box center [561, 298] width 124 height 9
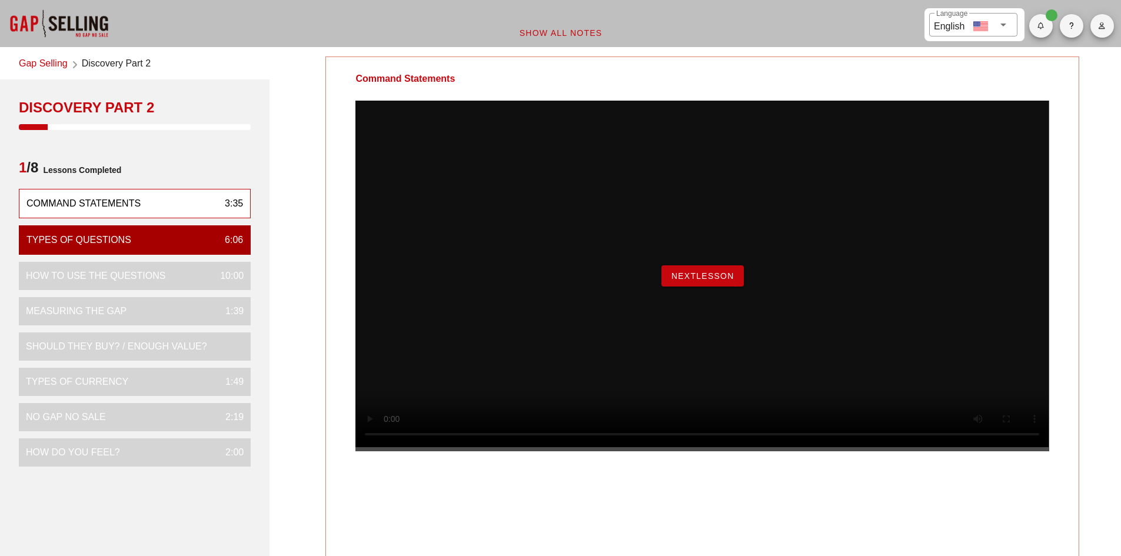
click at [695, 287] on button "NextLesson" at bounding box center [703, 275] width 82 height 21
